Goal: Task Accomplishment & Management: Manage account settings

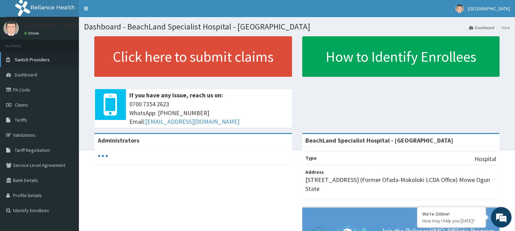
click at [56, 56] on link "Switch Providers" at bounding box center [39, 59] width 79 height 15
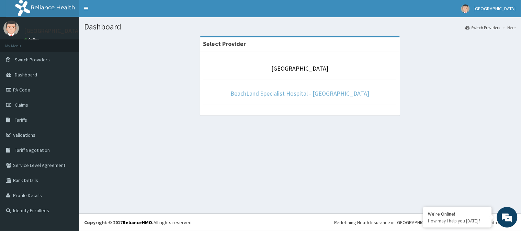
click at [318, 91] on link "BeachLand Specialist Hospital - [GEOGRAPHIC_DATA]" at bounding box center [299, 94] width 139 height 8
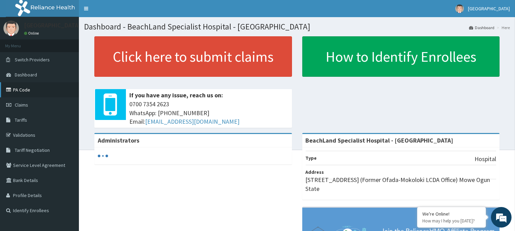
click at [41, 89] on link "PA Code" at bounding box center [39, 89] width 79 height 15
